Goal: Task Accomplishment & Management: Use online tool/utility

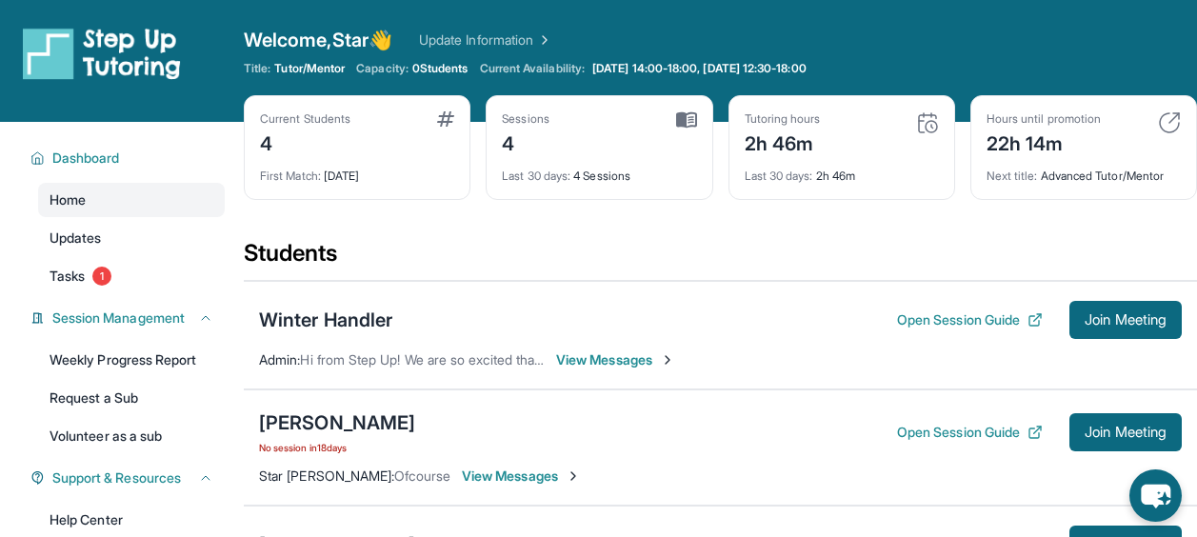
scroll to position [122, 0]
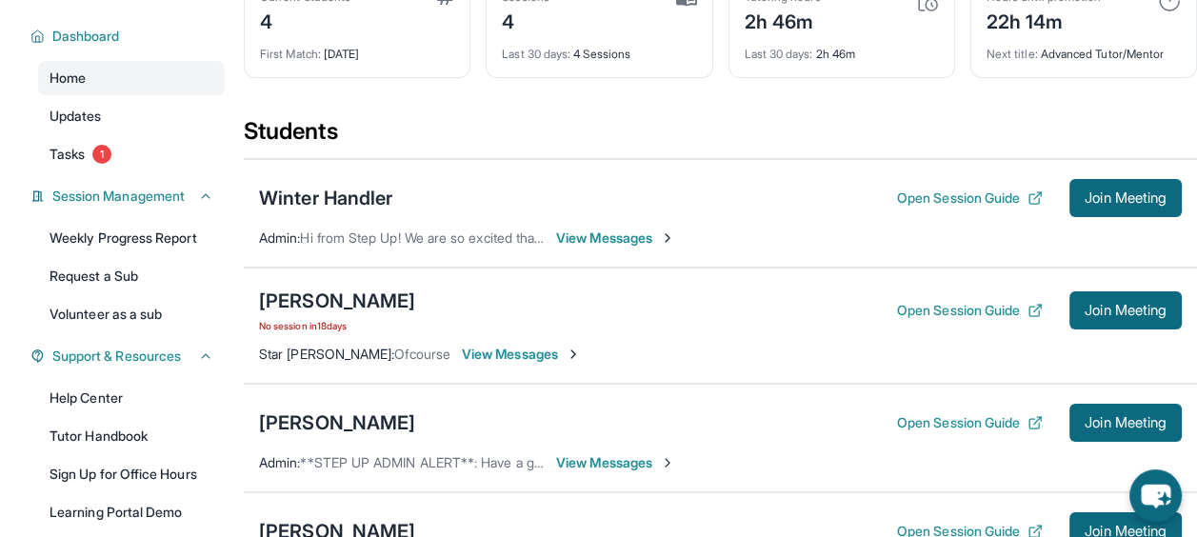
click at [347, 305] on div "[PERSON_NAME]" at bounding box center [337, 301] width 156 height 27
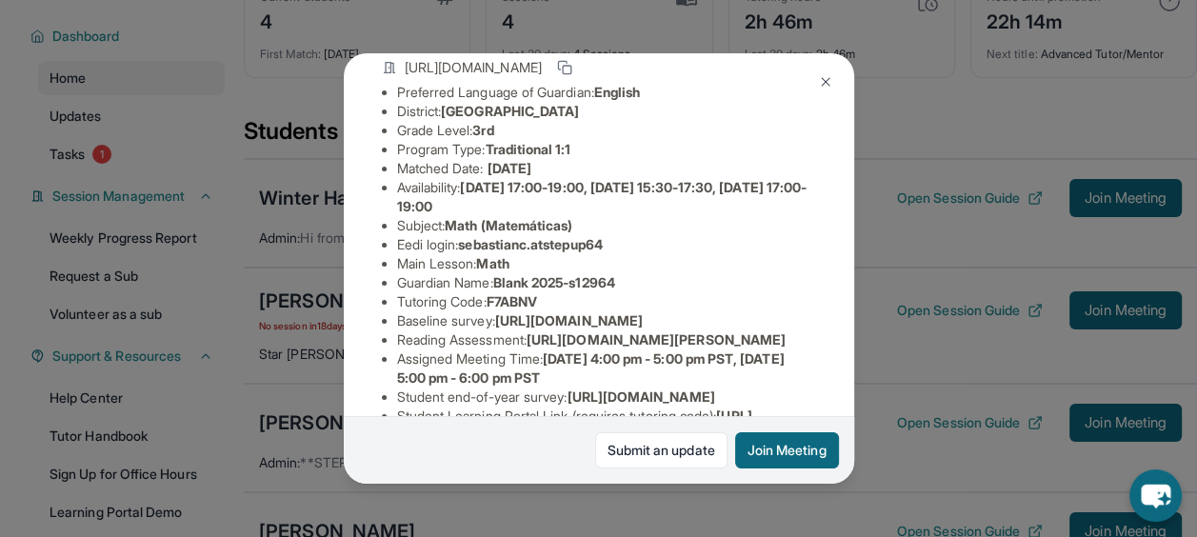
scroll to position [147, 701]
drag, startPoint x: 395, startPoint y: 351, endPoint x: 697, endPoint y: 391, distance: 304.5
click at [697, 391] on ul "Preferred Language of Guardian: English District: [GEOGRAPHIC_DATA] Grade Level…" at bounding box center [599, 292] width 434 height 419
copy span "[URL][DOMAIN_NAME]"
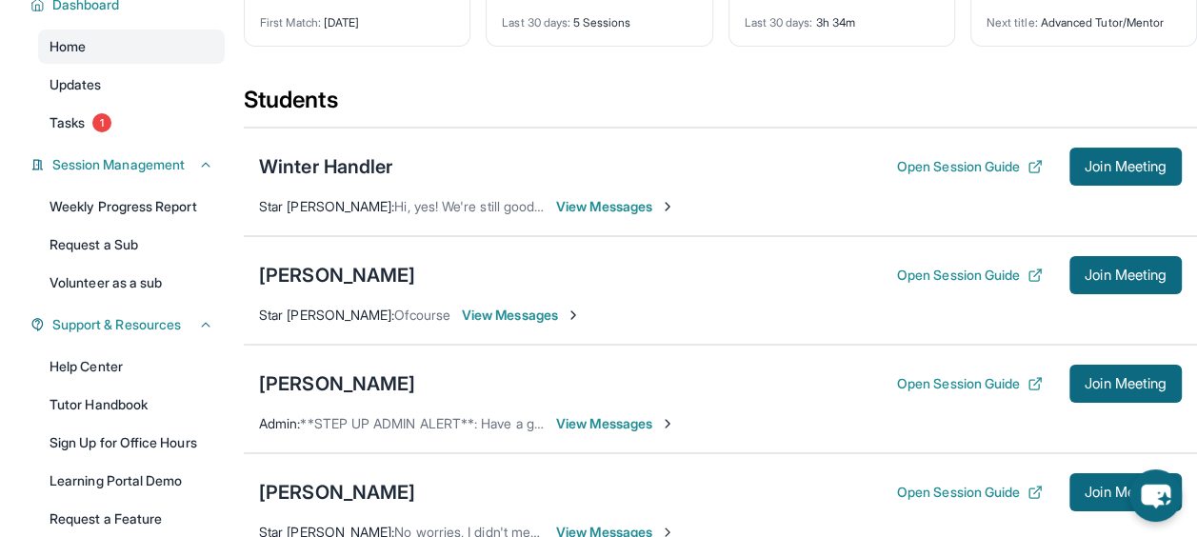
scroll to position [110, 0]
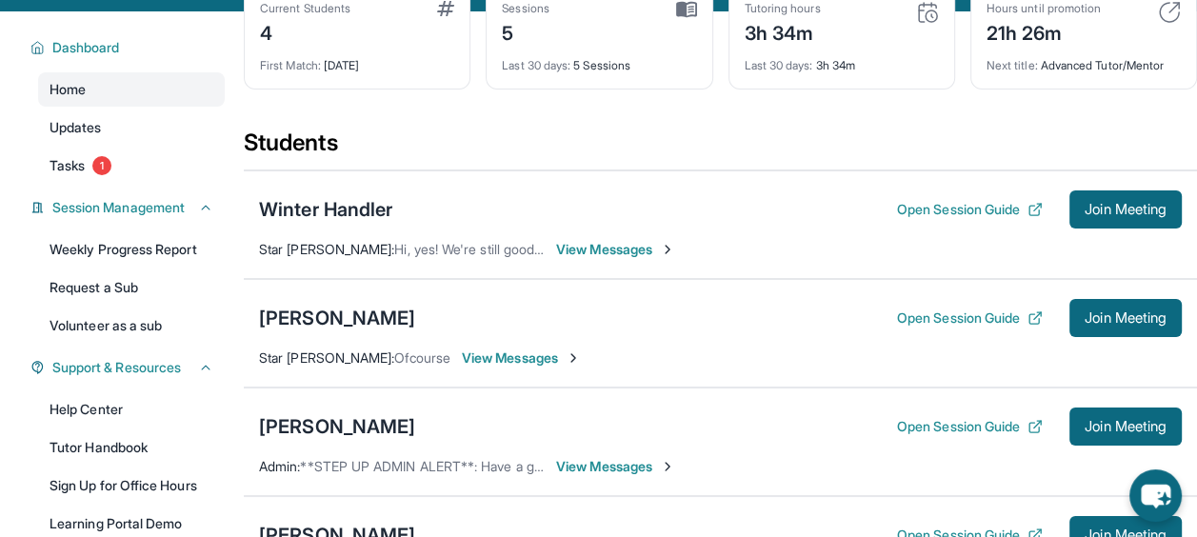
click at [377, 200] on div "Winter Handler" at bounding box center [325, 209] width 133 height 27
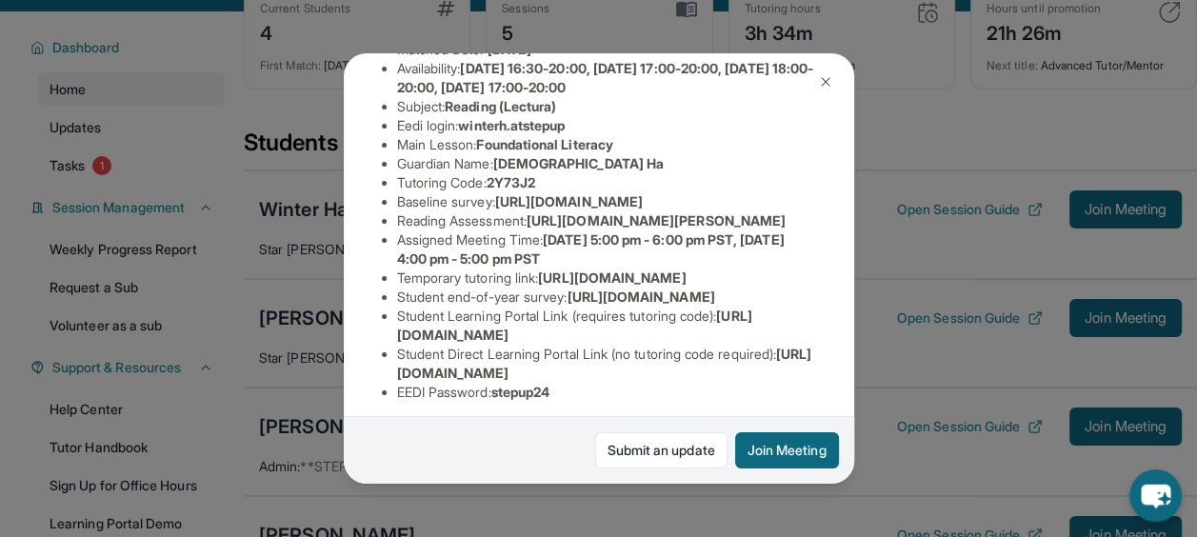
scroll to position [267, 0]
click at [982, 202] on div "Winter Handler Guardian: Dieu Ha Student Information [URL][DOMAIN_NAME] Preferr…" at bounding box center [598, 268] width 1197 height 537
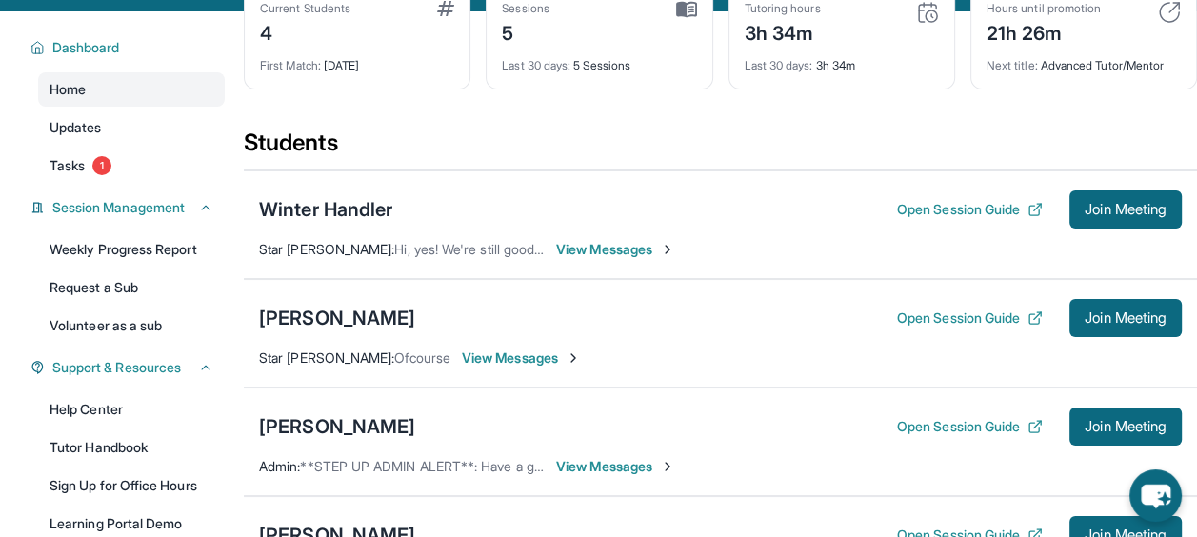
click at [982, 202] on button "Open Session Guide" at bounding box center [970, 209] width 146 height 19
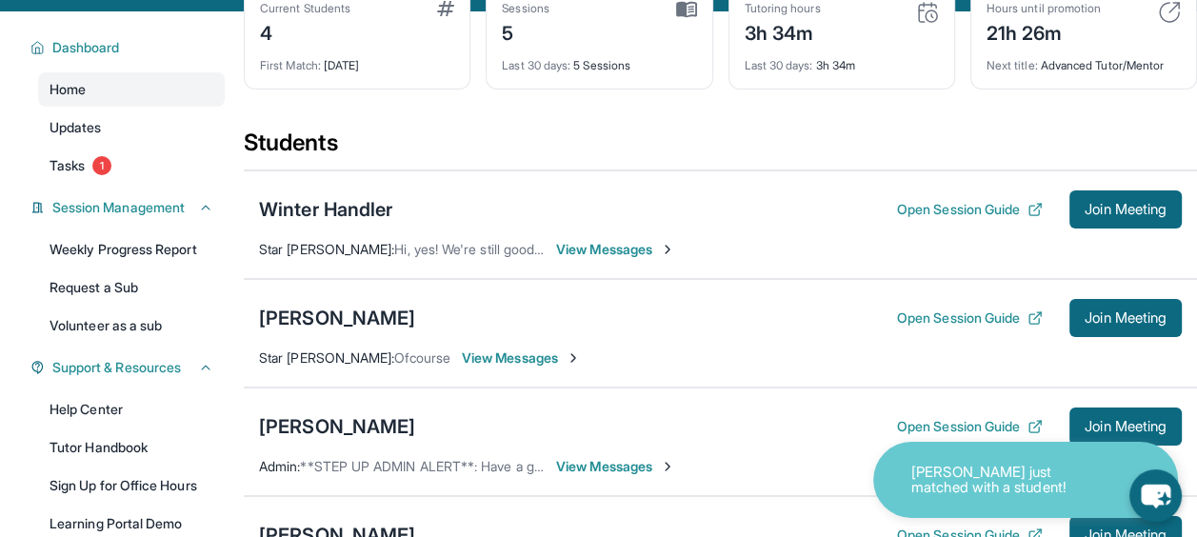
click at [1121, 205] on span "Join Meeting" at bounding box center [1126, 209] width 82 height 11
click at [337, 212] on div "Winter Handler" at bounding box center [325, 209] width 133 height 27
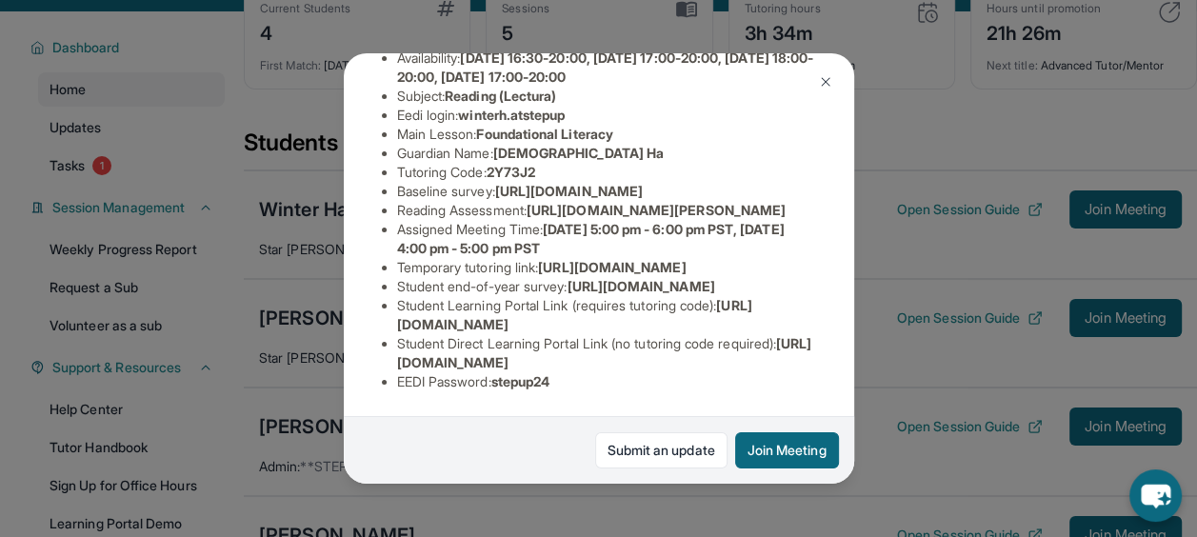
scroll to position [392, 0]
drag, startPoint x: 537, startPoint y: 168, endPoint x: 804, endPoint y: 208, distance: 269.6
click at [804, 208] on div "Winter Handler Guardian: Dieu Ha Student Information [URL][DOMAIN_NAME] Preferr…" at bounding box center [599, 267] width 510 height 429
copy span "[URL][DOMAIN_NAME][PERSON_NAME]"
